Goal: Task Accomplishment & Management: Use online tool/utility

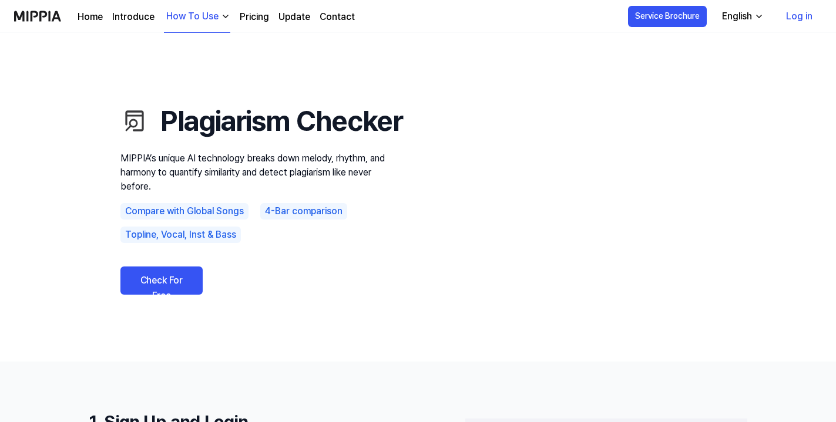
click at [161, 295] on link "Check For Free" at bounding box center [161, 281] width 82 height 28
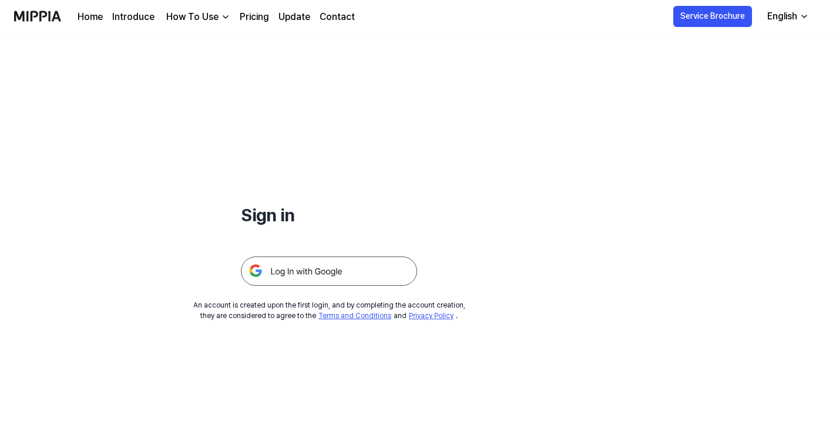
click at [282, 272] on img at bounding box center [329, 271] width 176 height 29
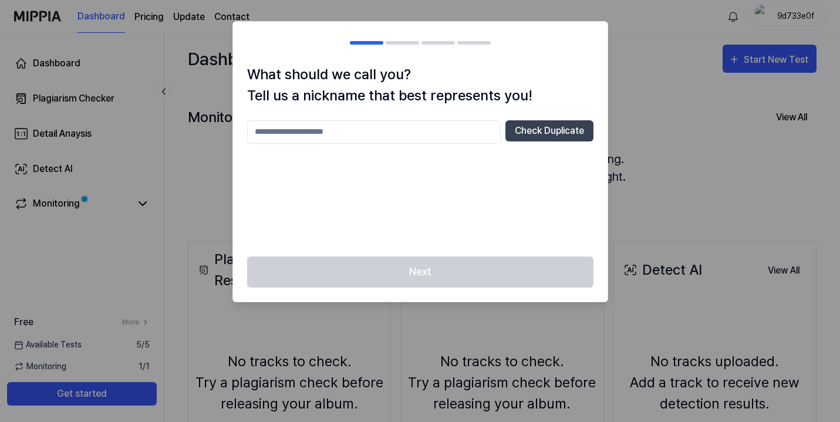
click at [342, 137] on input "text" at bounding box center [374, 131] width 254 height 23
click at [537, 129] on button "Check Duplicate" at bounding box center [550, 130] width 88 height 21
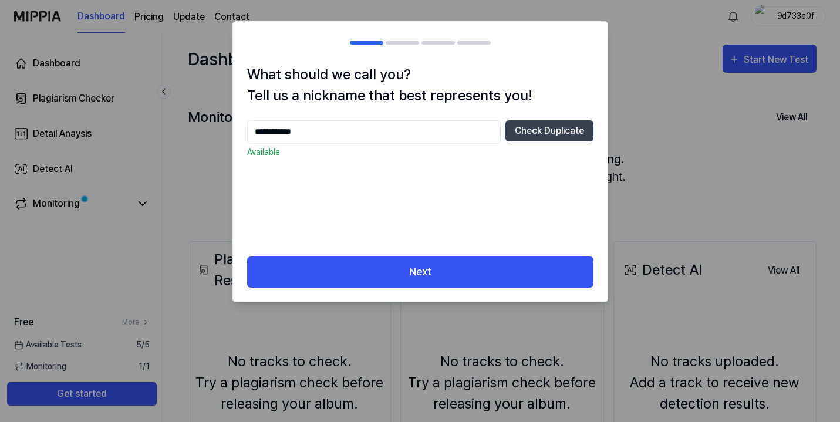
drag, startPoint x: 314, startPoint y: 132, endPoint x: 241, endPoint y: 133, distance: 72.8
click at [241, 133] on div "**********" at bounding box center [420, 160] width 375 height 193
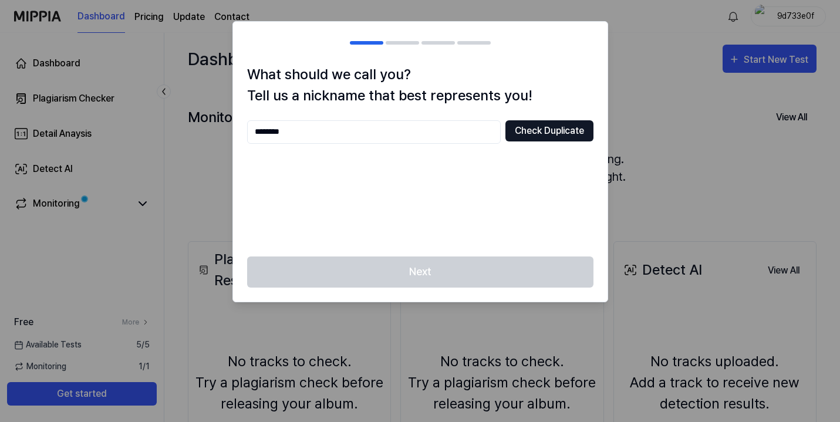
type input "********"
click at [573, 133] on button "Check Duplicate" at bounding box center [550, 130] width 88 height 21
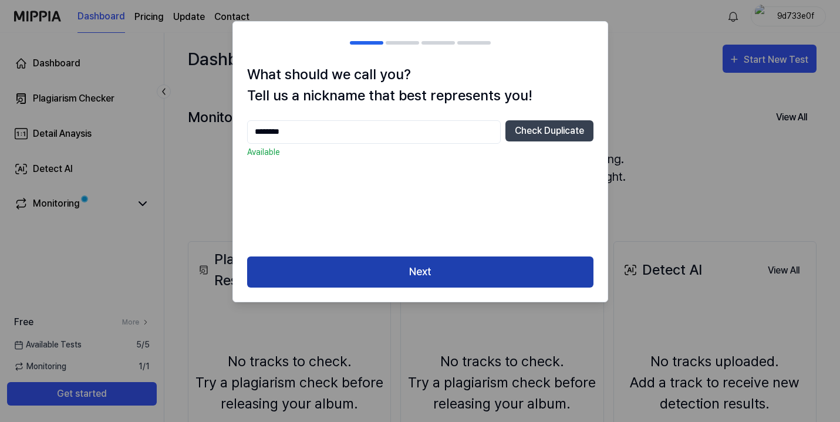
click at [438, 263] on button "Next" at bounding box center [420, 272] width 346 height 31
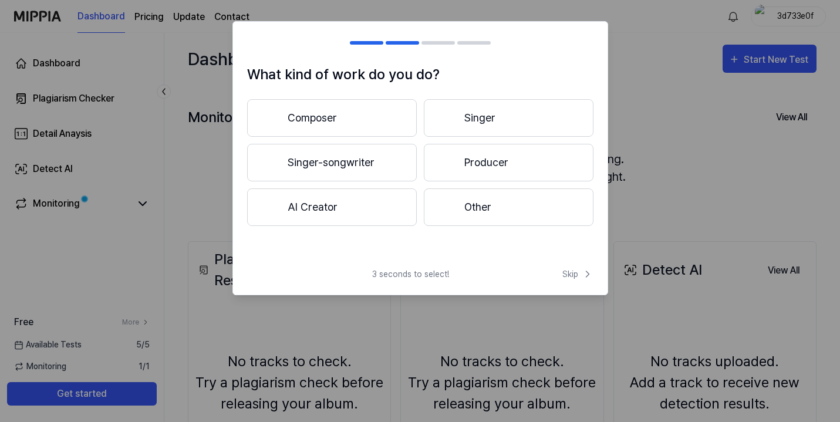
click at [384, 112] on button "Composer" at bounding box center [332, 118] width 170 height 38
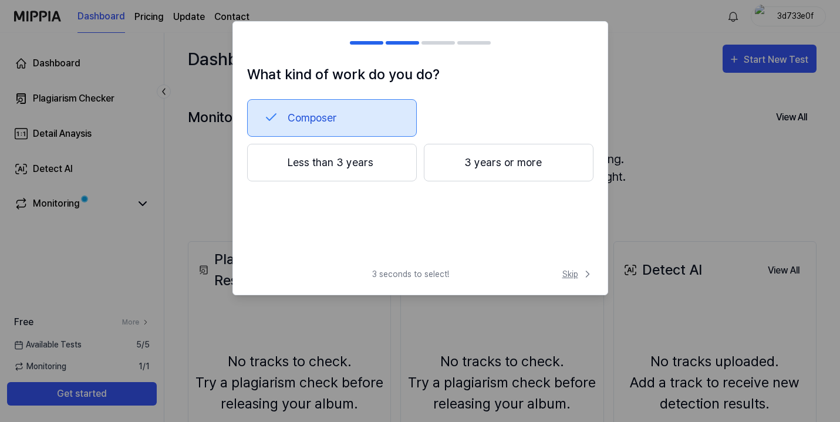
click at [574, 274] on span "Skip" at bounding box center [578, 274] width 31 height 12
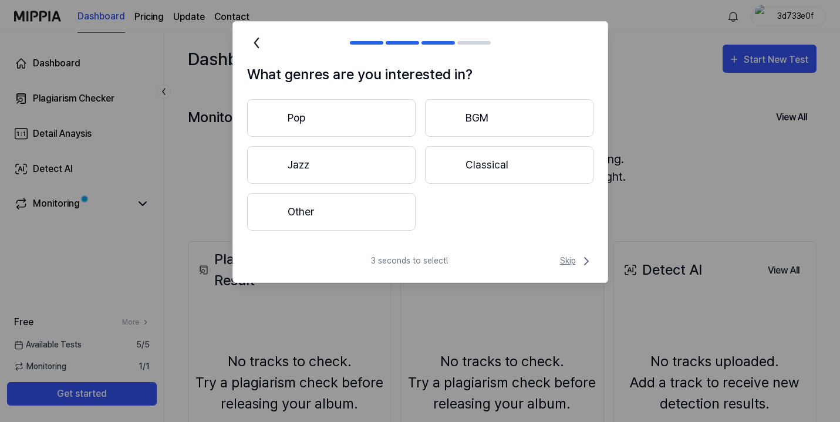
click at [564, 258] on span "Skip" at bounding box center [576, 261] width 33 height 14
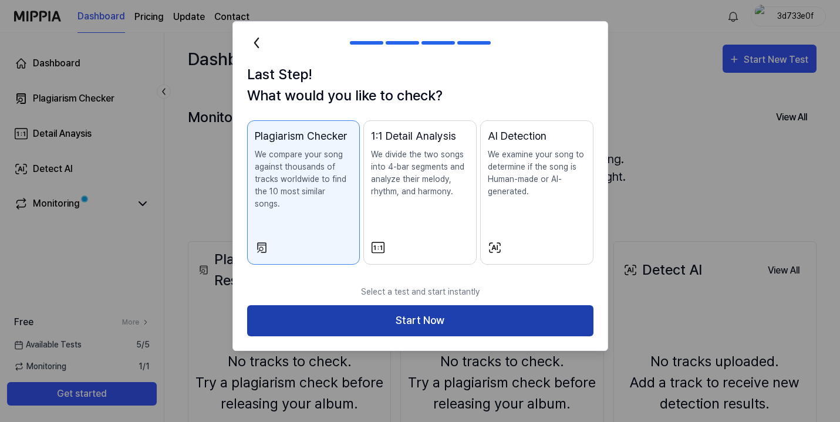
click at [348, 308] on button "Start Now" at bounding box center [420, 320] width 346 height 31
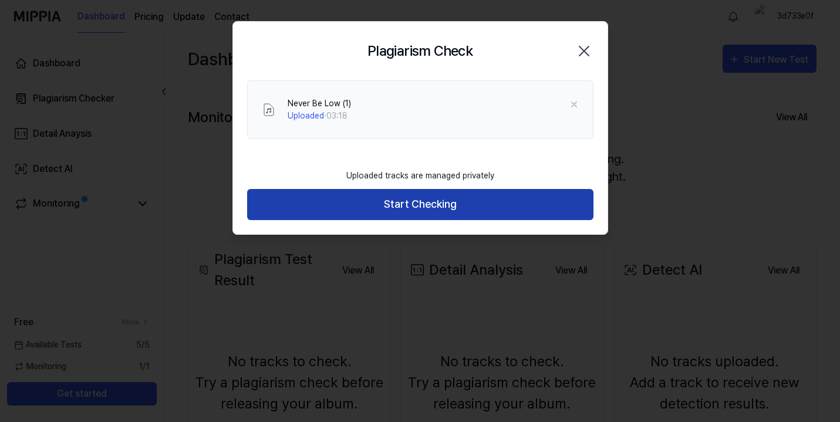
click at [408, 200] on button "Start Checking" at bounding box center [420, 204] width 346 height 31
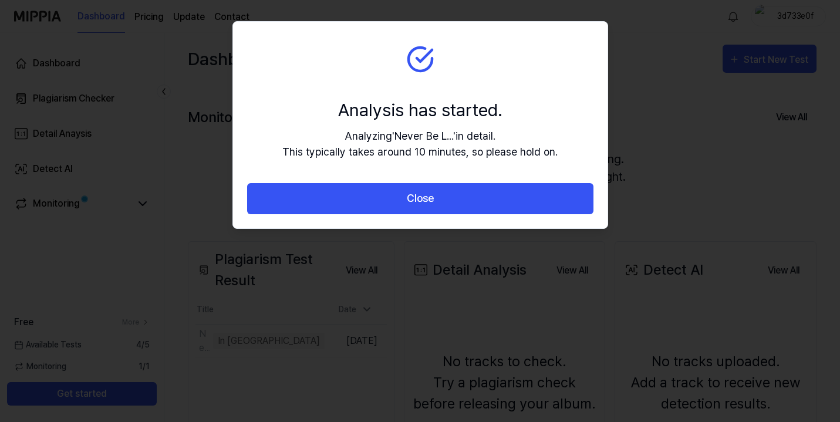
click at [408, 200] on button "Close" at bounding box center [420, 198] width 346 height 31
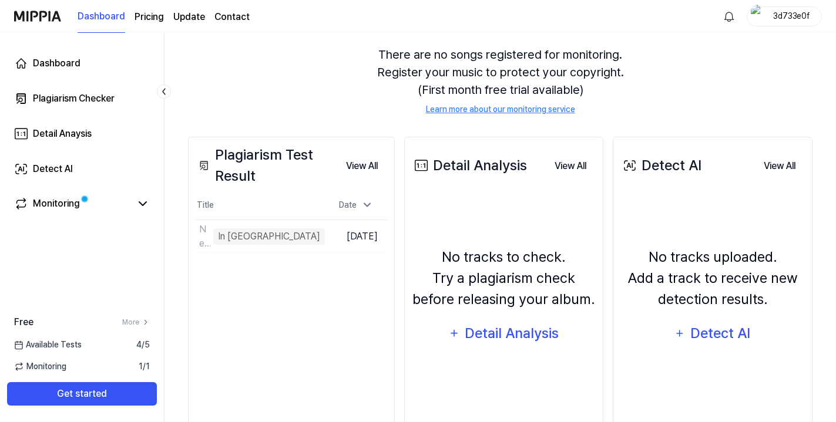
scroll to position [109, 0]
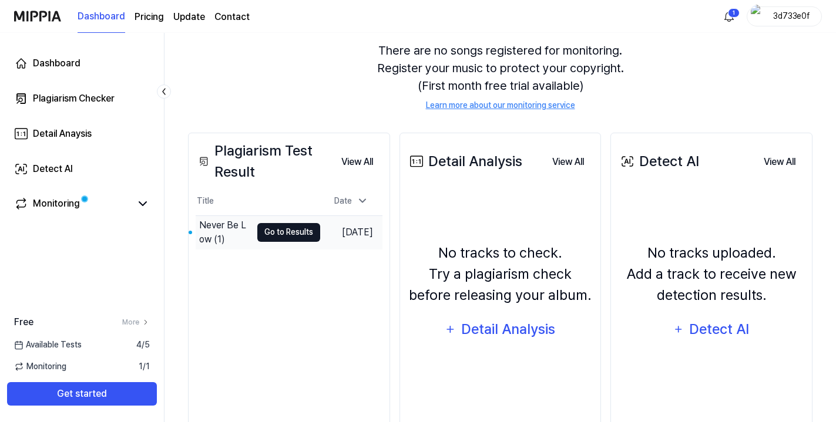
click at [291, 231] on button "Go to Results" at bounding box center [288, 232] width 63 height 19
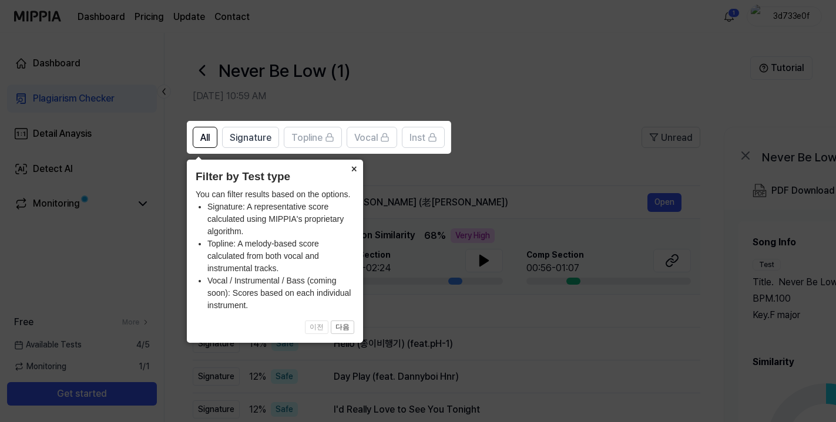
click at [354, 166] on button "×" at bounding box center [353, 168] width 19 height 16
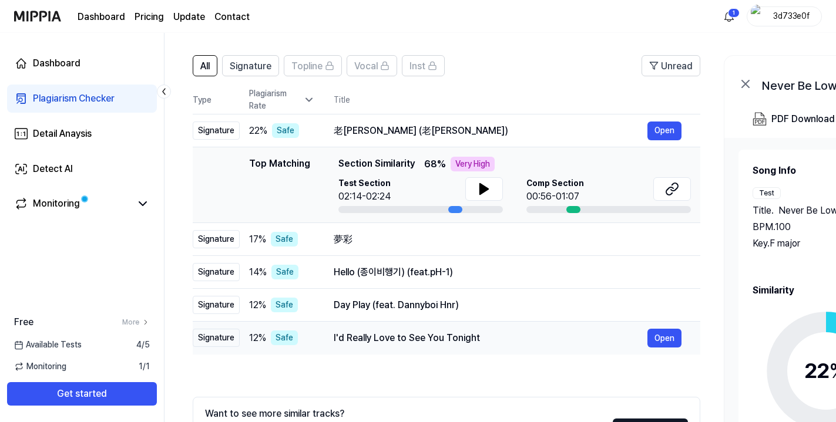
scroll to position [59, 0]
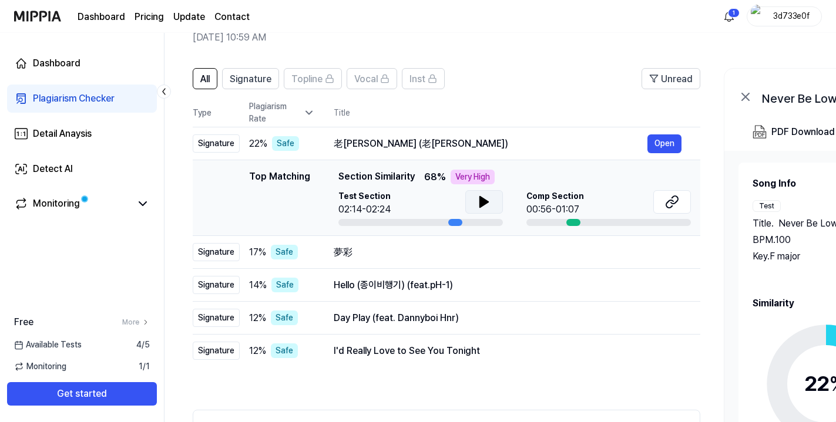
click at [483, 202] on icon at bounding box center [484, 202] width 8 height 11
click at [482, 204] on icon at bounding box center [484, 202] width 8 height 11
click at [245, 178] on div "Top Matching Top Matching Section Similarity 68 % Very High Test Section 02:14-…" at bounding box center [446, 198] width 489 height 56
click at [399, 180] on span "Section Similarity" at bounding box center [376, 177] width 76 height 15
drag, startPoint x: 401, startPoint y: 180, endPoint x: 474, endPoint y: 179, distance: 72.8
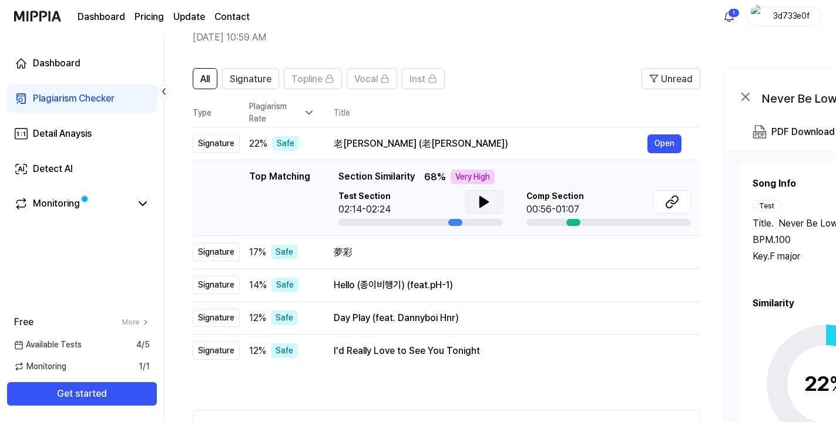
click at [474, 179] on div "Top Matching Section Similarity 68 % Very High" at bounding box center [514, 177] width 352 height 15
click at [675, 203] on icon at bounding box center [672, 202] width 14 height 14
click at [382, 140] on div "老[PERSON_NAME] (老[PERSON_NAME])" at bounding box center [491, 144] width 314 height 14
click at [237, 145] on div "Signature" at bounding box center [216, 143] width 47 height 18
click at [675, 144] on button "Open" at bounding box center [664, 143] width 34 height 19
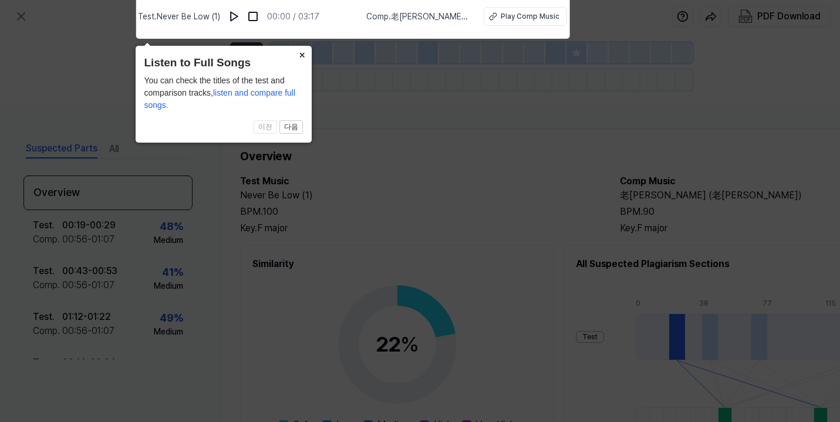
click at [301, 51] on button "×" at bounding box center [302, 54] width 19 height 16
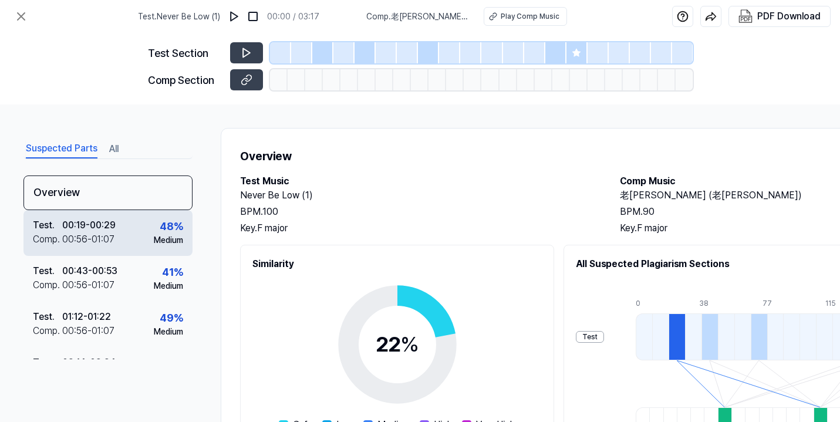
click at [126, 233] on div "Test . 00:19 - 00:29 Comp . 00:56 - 01:07 48 % Medium" at bounding box center [107, 233] width 169 height 46
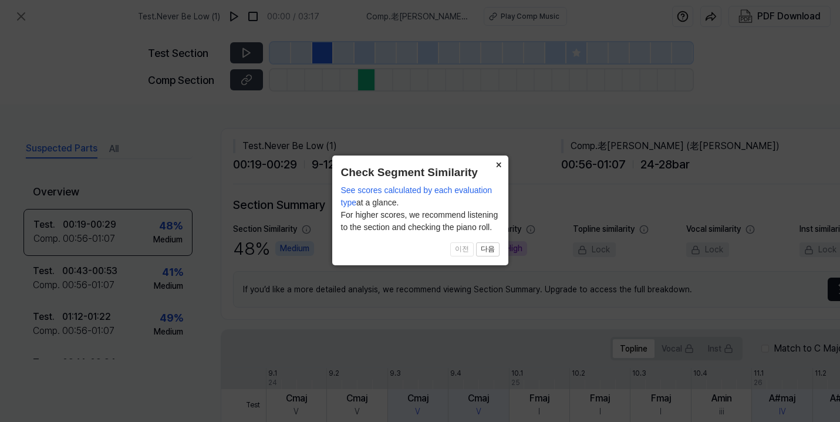
click at [497, 164] on button "×" at bounding box center [499, 164] width 19 height 16
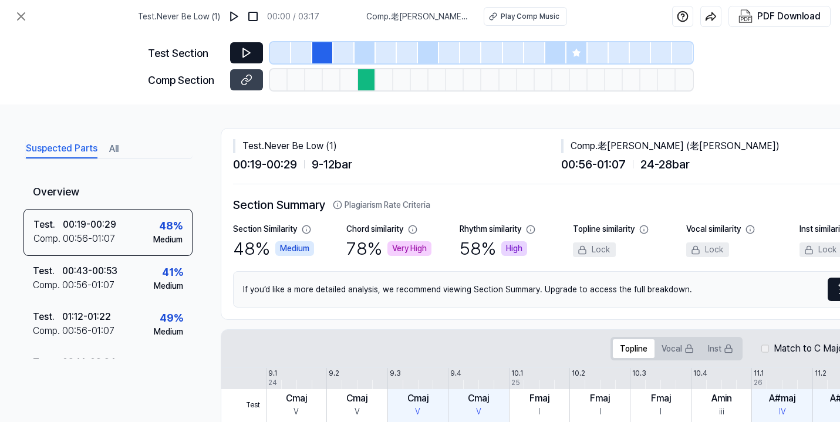
click at [244, 56] on icon at bounding box center [246, 53] width 7 height 9
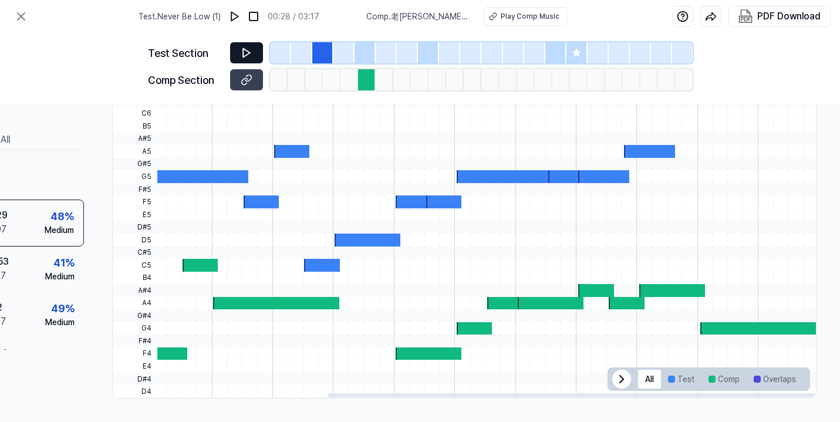
scroll to position [0, 309]
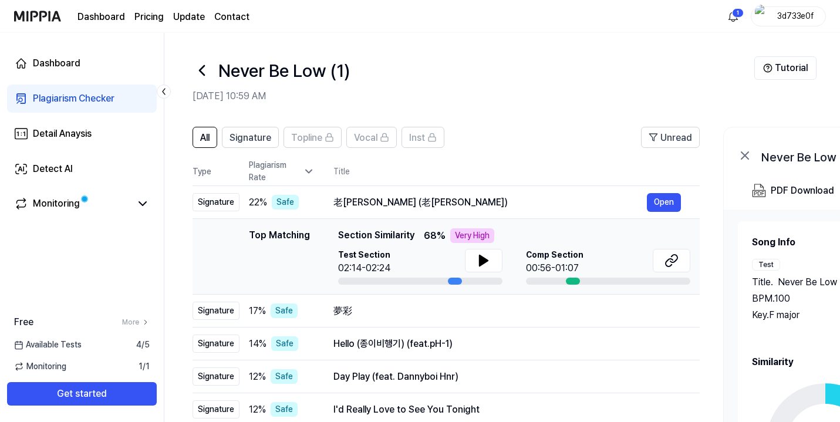
scroll to position [59, 0]
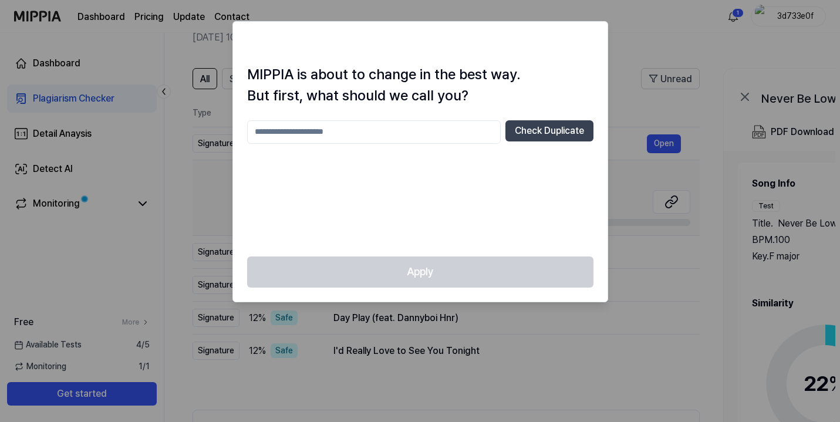
click at [641, 25] on div at bounding box center [420, 211] width 840 height 422
click at [637, 22] on div at bounding box center [420, 211] width 840 height 422
click at [639, 95] on div at bounding box center [420, 211] width 840 height 422
click at [608, 83] on div "MIPPIA is about to change in the best way. But first, what should we call you? …" at bounding box center [421, 161] width 376 height 281
click at [515, 345] on div at bounding box center [420, 211] width 840 height 422
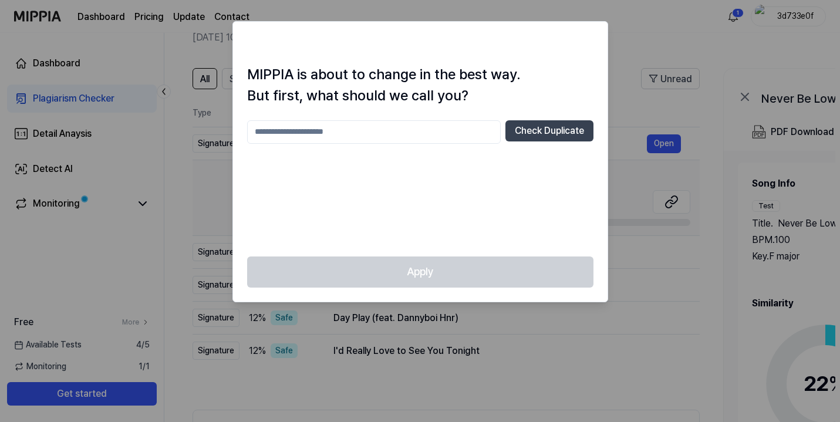
click at [231, 43] on div at bounding box center [420, 211] width 840 height 422
click at [215, 40] on div at bounding box center [420, 211] width 840 height 422
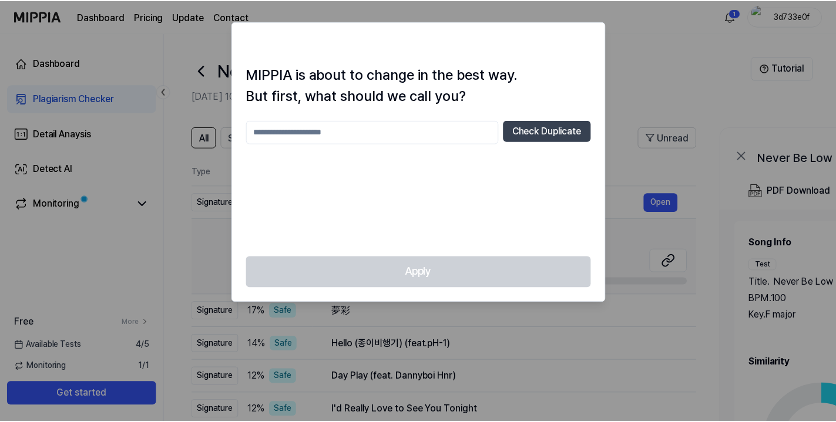
scroll to position [59, 0]
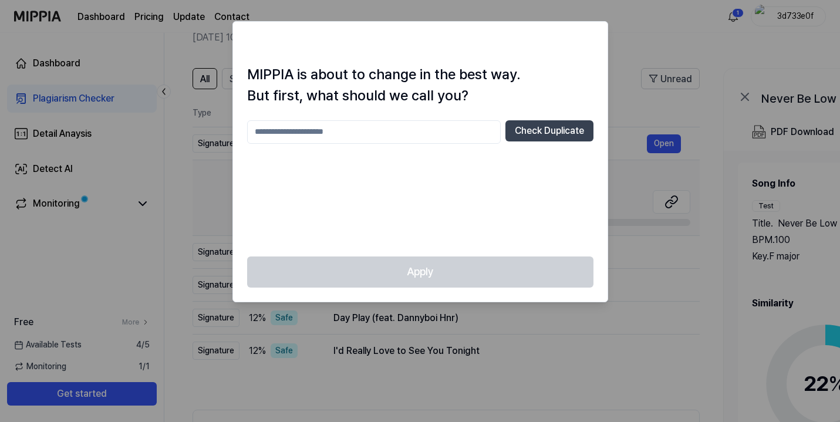
click at [347, 136] on input "text" at bounding box center [374, 131] width 254 height 23
type input "****"
click at [532, 129] on button "Check Duplicate" at bounding box center [550, 130] width 88 height 21
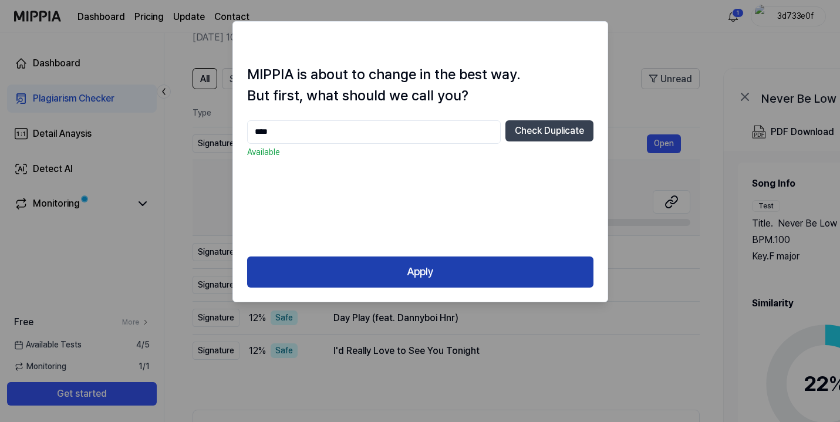
click at [430, 267] on button "Apply" at bounding box center [420, 272] width 346 height 31
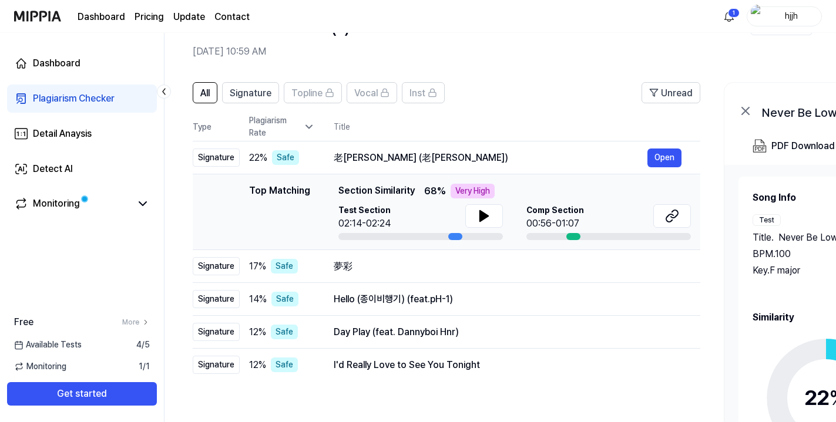
scroll to position [42, 0]
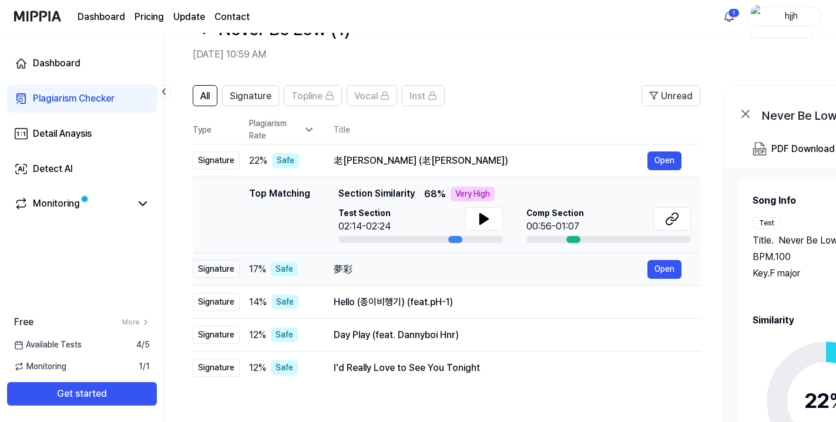
click at [327, 271] on td "夢彩 Open" at bounding box center [507, 269] width 385 height 33
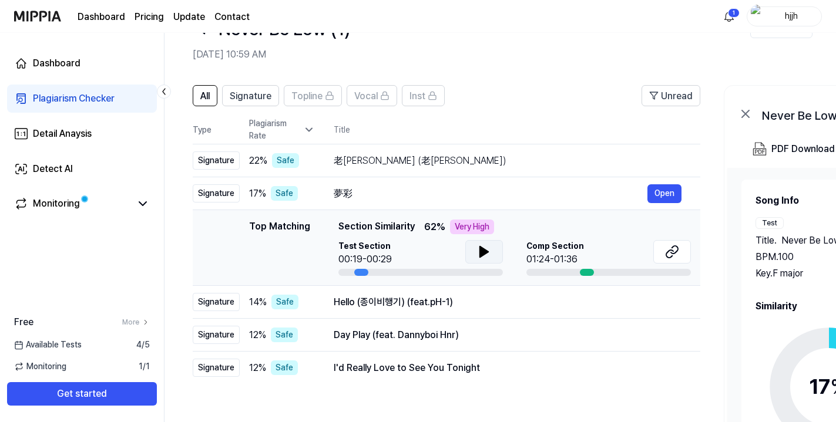
click at [486, 250] on icon at bounding box center [484, 252] width 14 height 14
click at [483, 252] on icon at bounding box center [484, 252] width 14 height 14
click at [672, 257] on icon at bounding box center [672, 252] width 14 height 14
click at [415, 164] on div "老[PERSON_NAME] (老[PERSON_NAME])" at bounding box center [491, 161] width 314 height 14
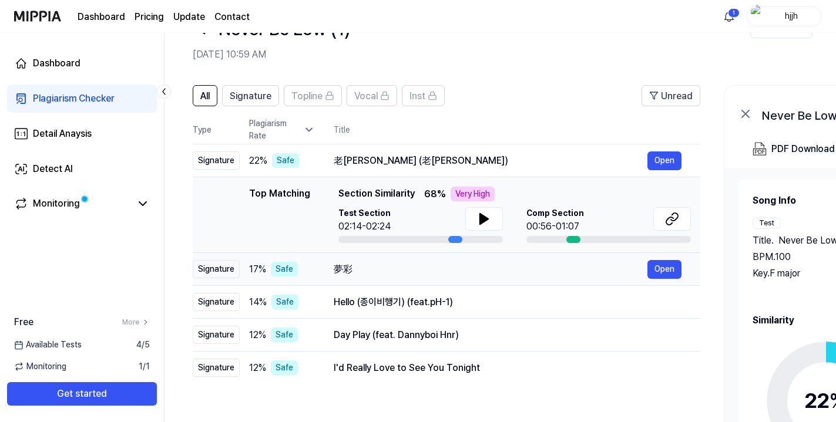
click at [487, 268] on div "夢彩" at bounding box center [491, 269] width 314 height 14
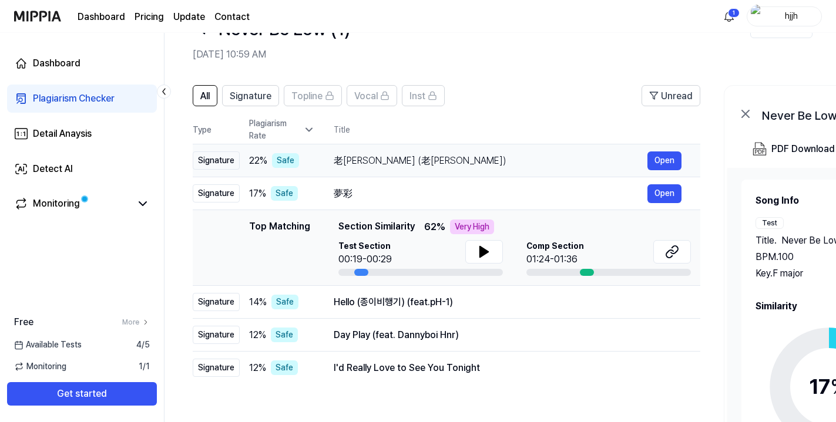
click at [487, 161] on div "老[PERSON_NAME] (老[PERSON_NAME])" at bounding box center [491, 161] width 314 height 14
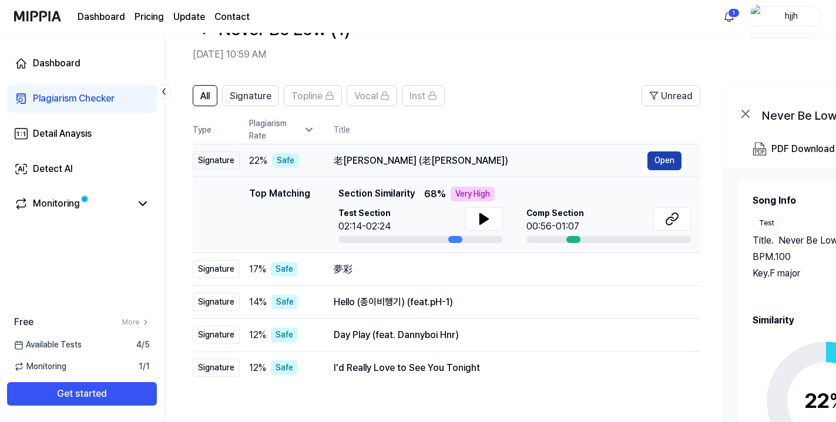
click at [669, 156] on button "Open" at bounding box center [664, 161] width 34 height 19
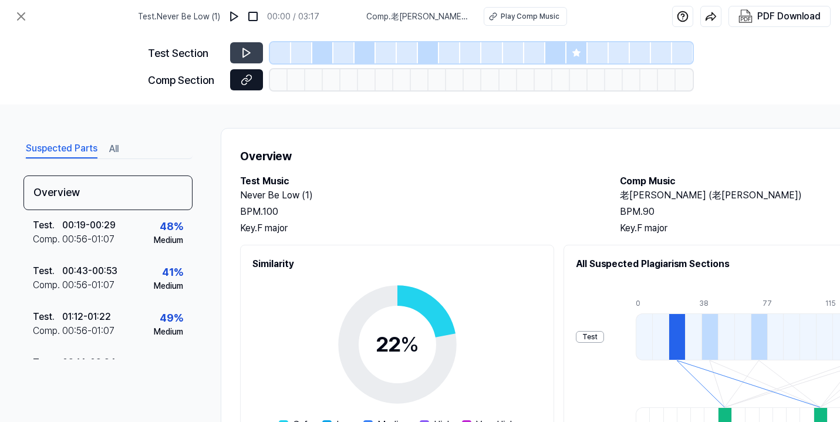
click at [247, 81] on icon at bounding box center [248, 78] width 6 height 6
click at [239, 52] on button at bounding box center [246, 52] width 33 height 21
click at [274, 55] on div at bounding box center [280, 52] width 21 height 21
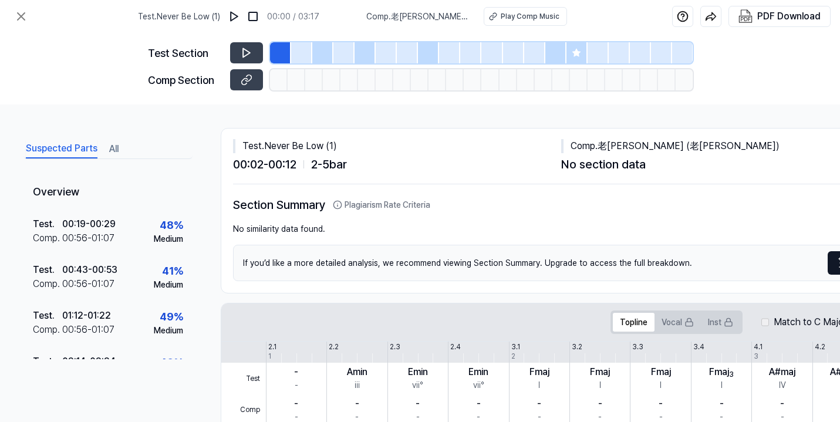
click at [295, 55] on div at bounding box center [301, 52] width 21 height 21
click at [322, 50] on div at bounding box center [322, 52] width 21 height 21
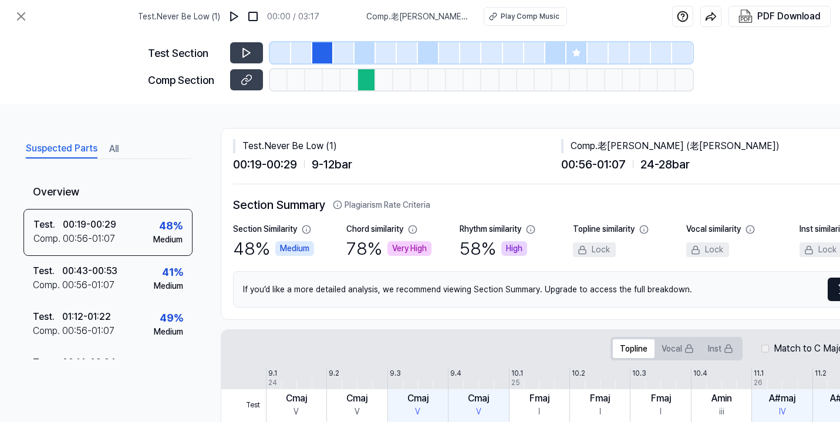
click at [346, 50] on div at bounding box center [344, 52] width 21 height 21
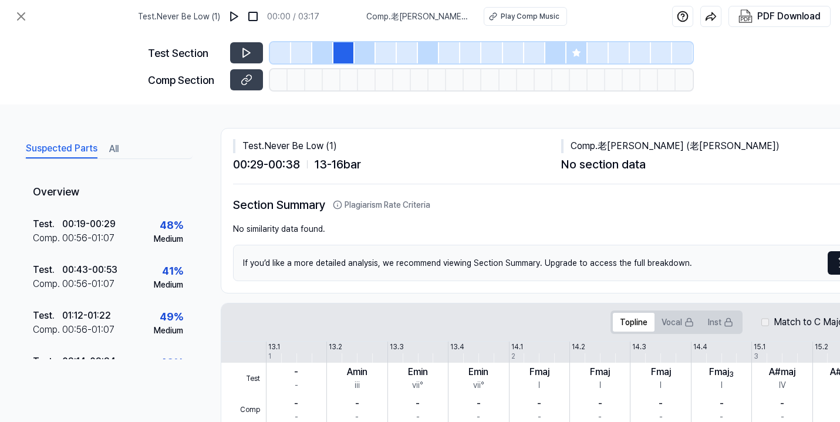
click at [353, 50] on div at bounding box center [344, 52] width 21 height 21
click at [363, 52] on div at bounding box center [365, 52] width 21 height 21
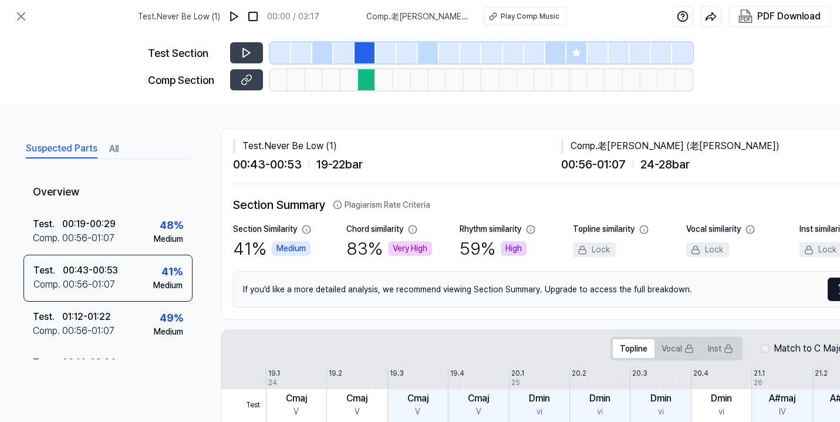
click at [390, 52] on div at bounding box center [386, 52] width 21 height 21
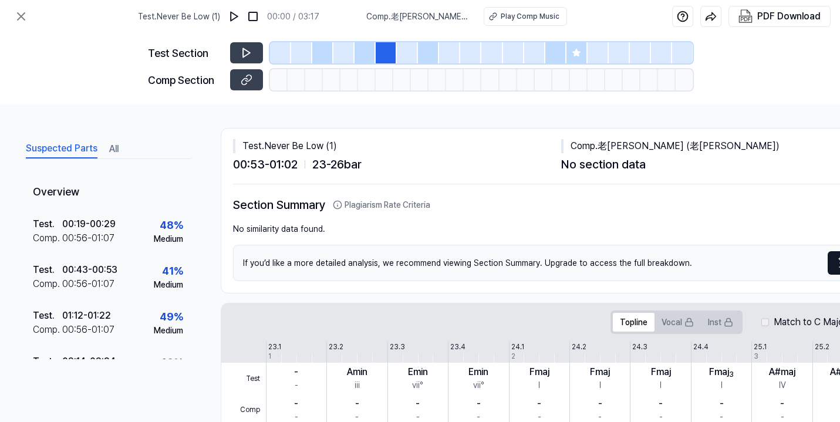
click at [425, 52] on div at bounding box center [428, 52] width 21 height 21
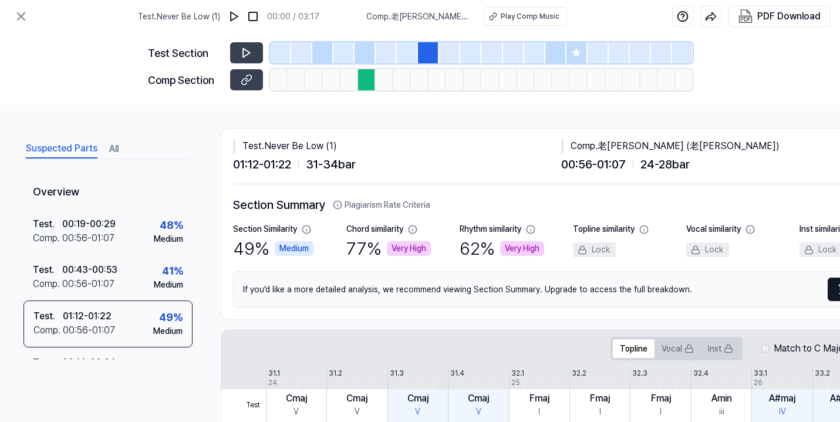
click at [575, 46] on div at bounding box center [577, 52] width 21 height 21
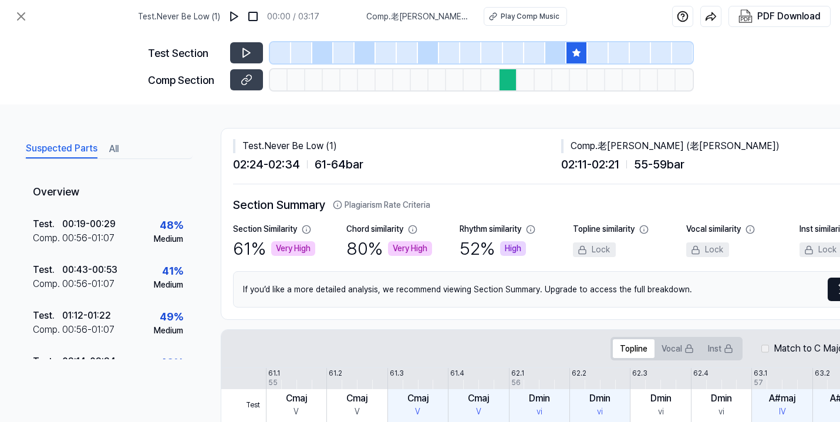
click at [552, 55] on div at bounding box center [556, 52] width 21 height 21
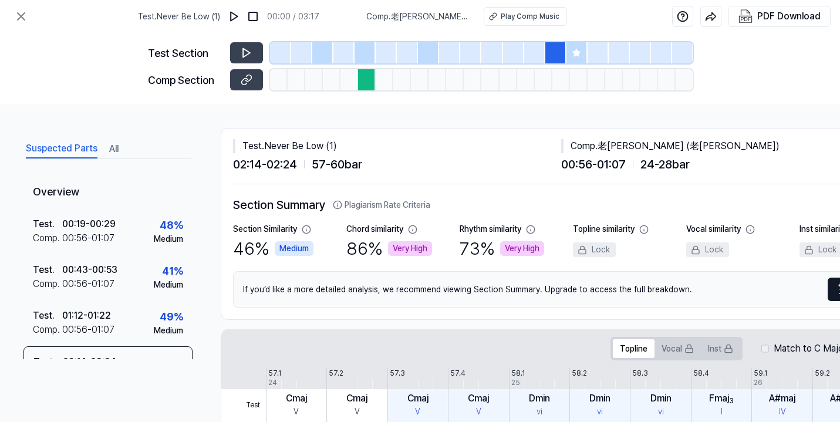
click at [574, 53] on icon at bounding box center [577, 53] width 8 height 8
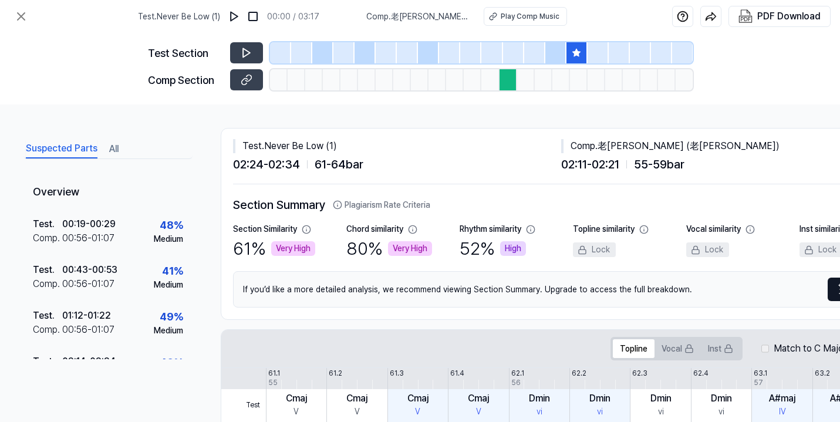
click at [504, 81] on div at bounding box center [509, 79] width 18 height 21
click at [245, 76] on icon at bounding box center [247, 80] width 12 height 12
click at [21, 16] on icon at bounding box center [21, 16] width 7 height 7
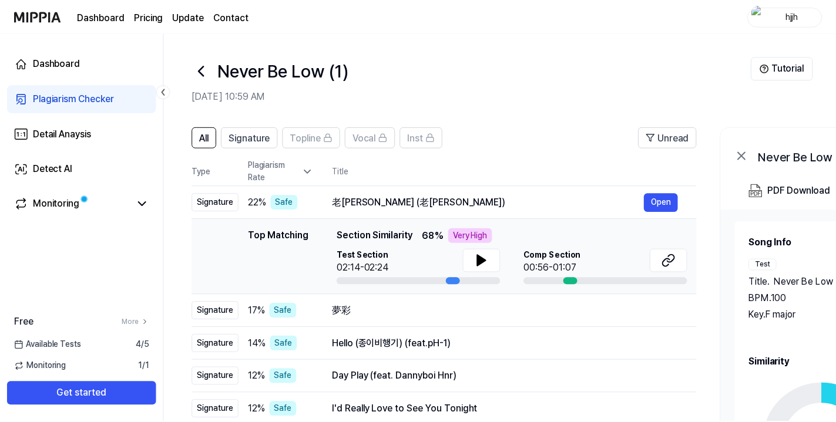
scroll to position [42, 0]
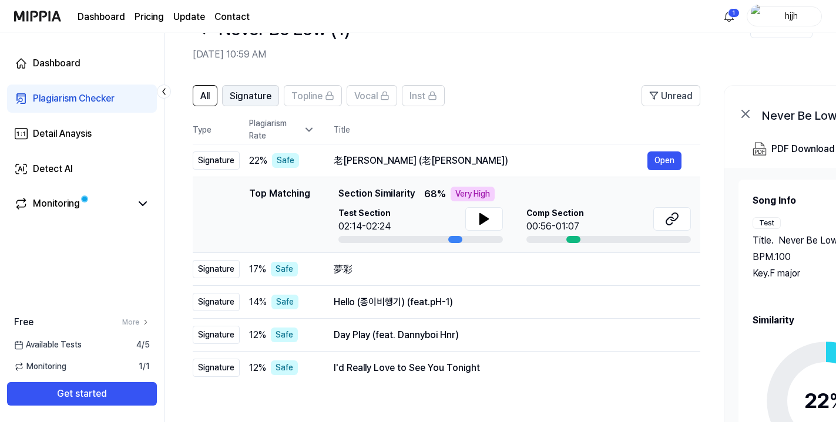
click at [261, 99] on span "Signature" at bounding box center [251, 96] width 42 height 14
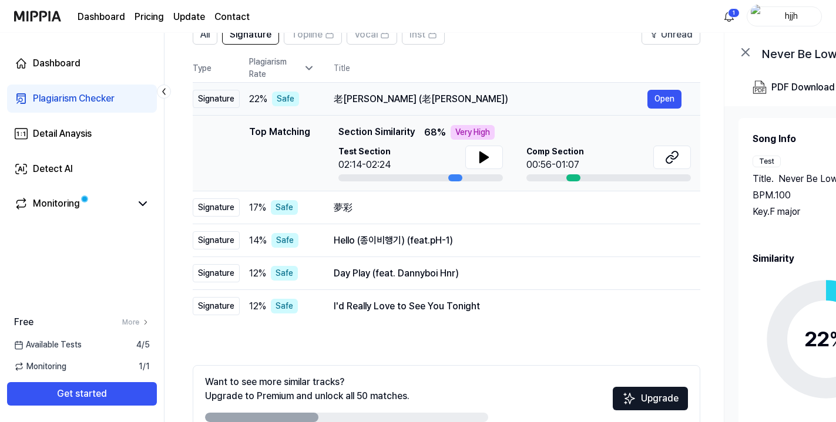
scroll to position [75, 0]
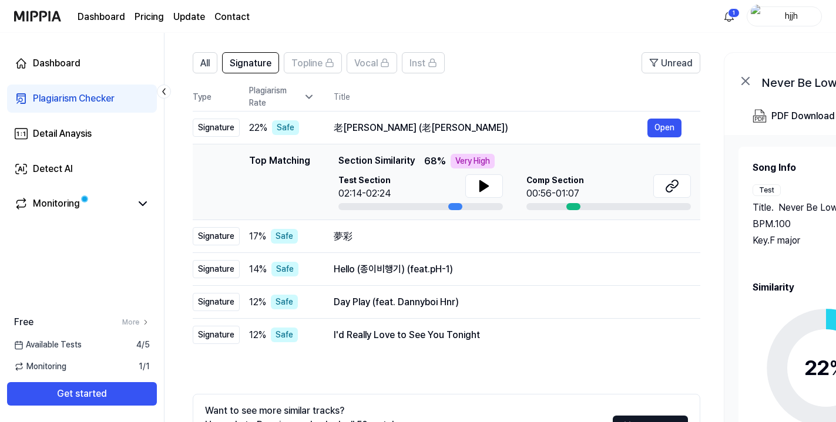
click at [265, 98] on div "Plagiarism Rate" at bounding box center [282, 97] width 66 height 25
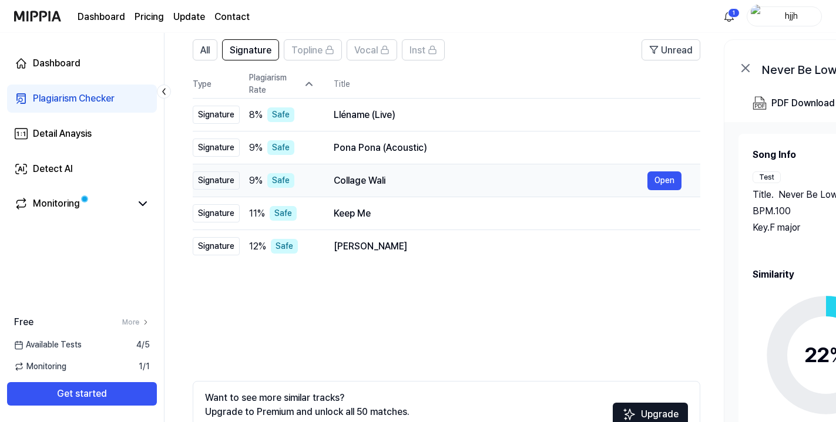
scroll to position [77, 0]
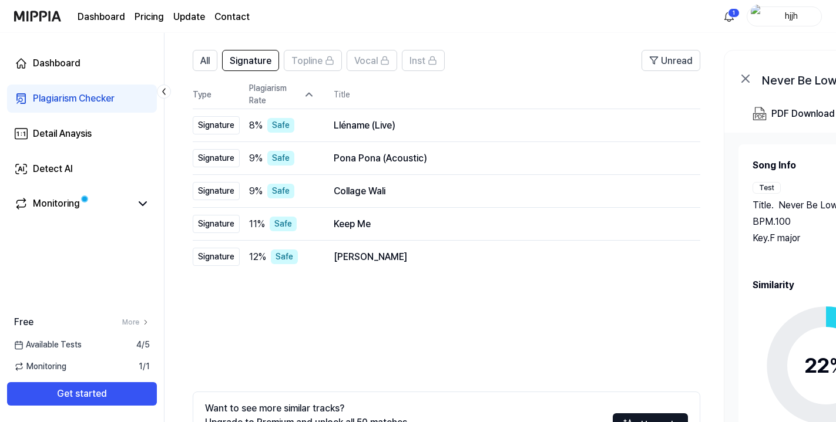
click at [267, 95] on div "Plagiarism Rate" at bounding box center [282, 94] width 66 height 25
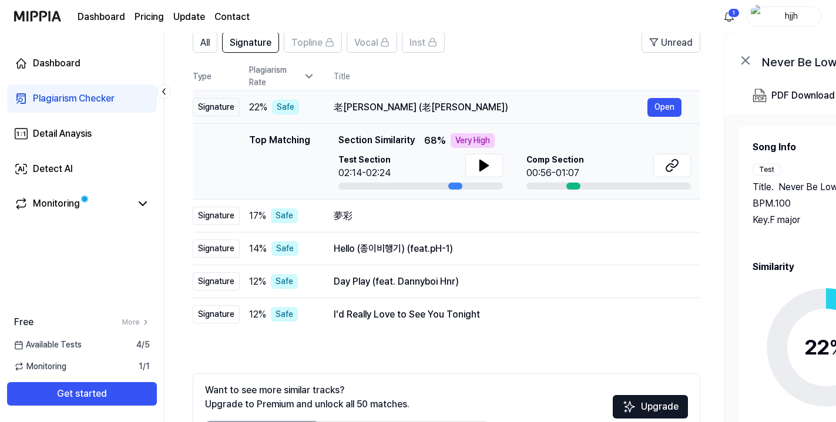
scroll to position [0, 0]
